Goal: Information Seeking & Learning: Learn about a topic

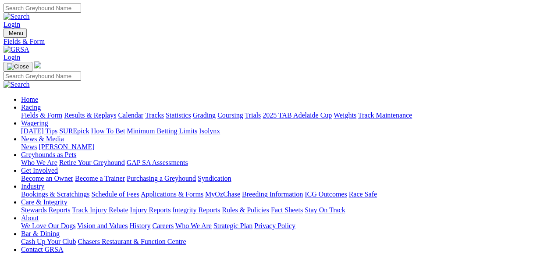
click at [33, 111] on link "Fields & Form" at bounding box center [41, 114] width 41 height 7
click at [332, 111] on link "2025 TAB Adelaide Cup" at bounding box center [297, 114] width 69 height 7
click at [34, 111] on link "Fields & Form" at bounding box center [41, 114] width 41 height 7
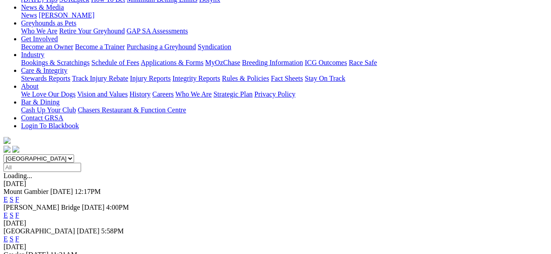
click at [19, 235] on link "F" at bounding box center [17, 238] width 4 height 7
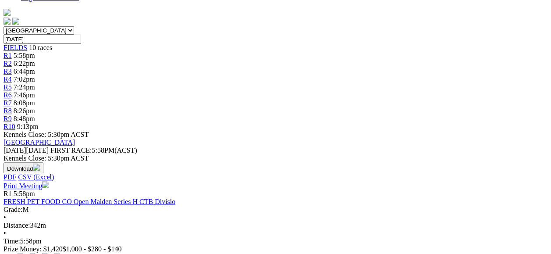
scroll to position [311, 0]
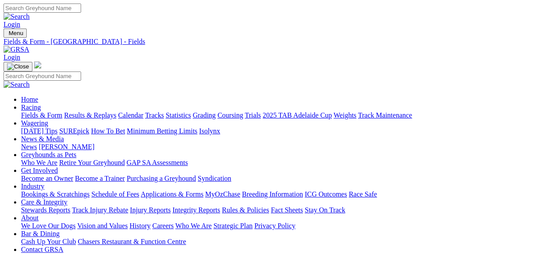
click at [30, 111] on link "Fields & Form" at bounding box center [41, 114] width 41 height 7
